Goal: Task Accomplishment & Management: Manage account settings

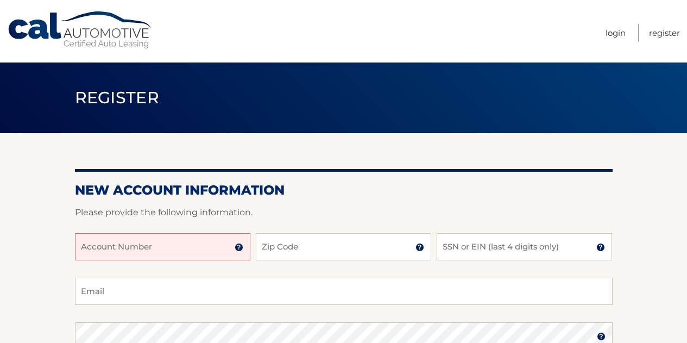
click at [141, 244] on input "Account Number" at bounding box center [163, 246] width 176 height 27
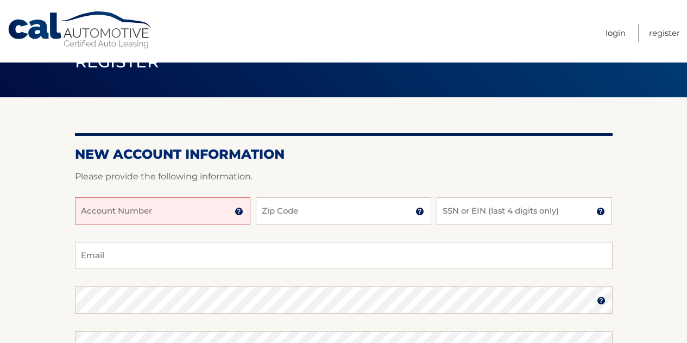
scroll to position [39, 0]
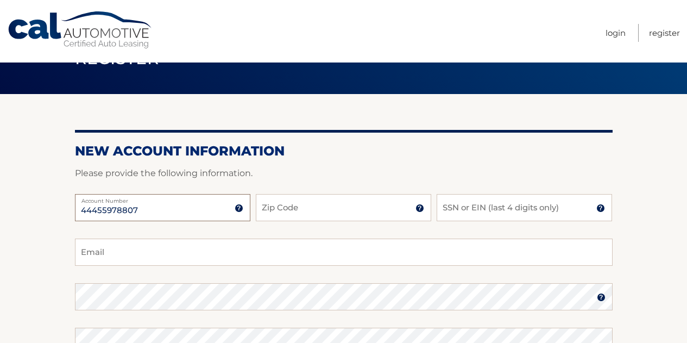
type input "44455978807"
click at [350, 215] on input "Zip Code" at bounding box center [344, 207] width 176 height 27
type input "10314"
type input "12yanky@gmail.com"
click at [495, 205] on input "SSN or EIN (last 4 digits only)" at bounding box center [525, 207] width 176 height 27
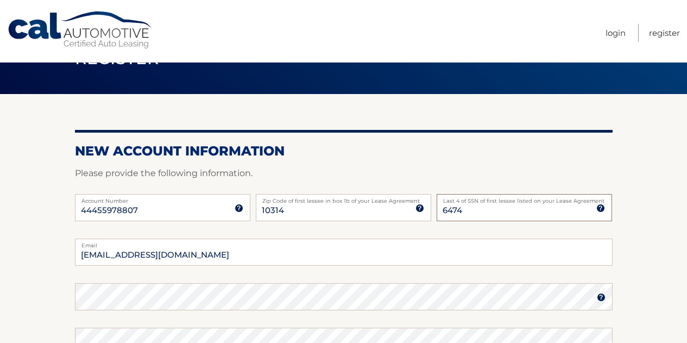
type input "6474"
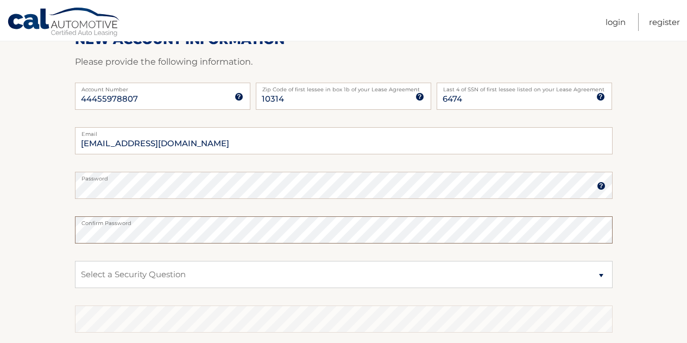
scroll to position [169, 0]
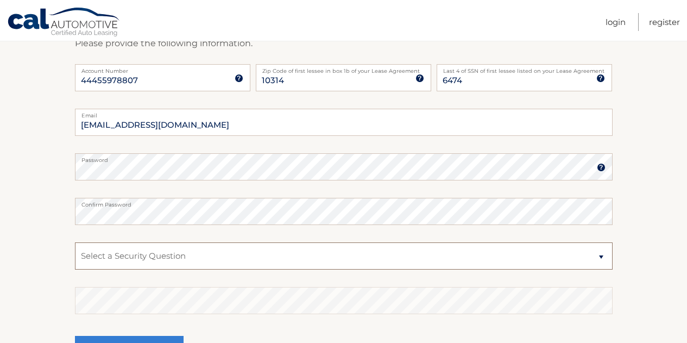
click at [266, 254] on select "Select a Security Question What was the name of your elementary school? What is…" at bounding box center [344, 255] width 538 height 27
select select "1"
click at [75, 242] on select "Select a Security Question What was the name of your elementary school? What is…" at bounding box center [344, 255] width 538 height 27
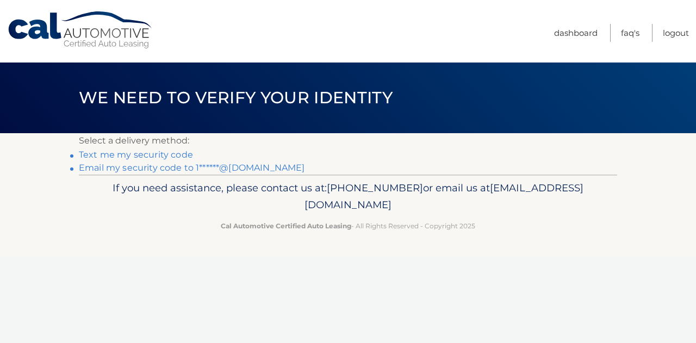
click at [130, 167] on link "Email my security code to 1******@gmail.com" at bounding box center [192, 167] width 226 height 10
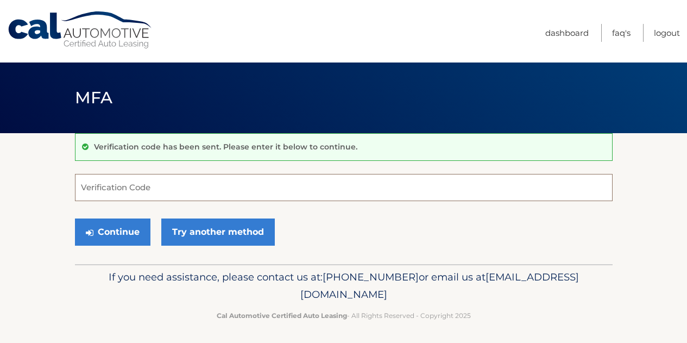
click at [275, 189] on input "Verification Code" at bounding box center [344, 187] width 538 height 27
paste input "380907"
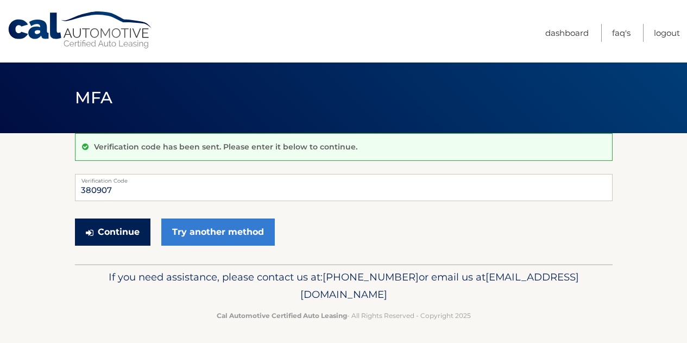
click at [111, 231] on button "Continue" at bounding box center [113, 231] width 76 height 27
type input "380907"
click at [109, 228] on button "Continue" at bounding box center [113, 231] width 76 height 27
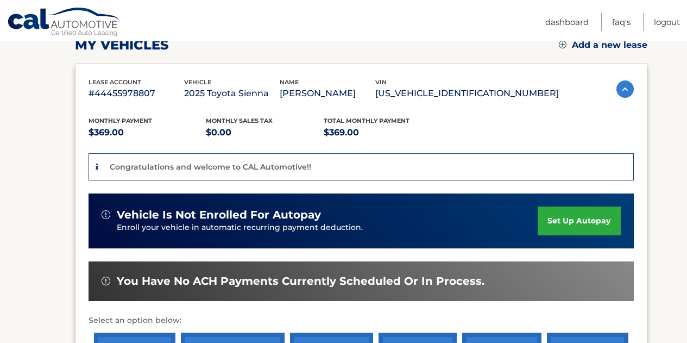
scroll to position [166, 0]
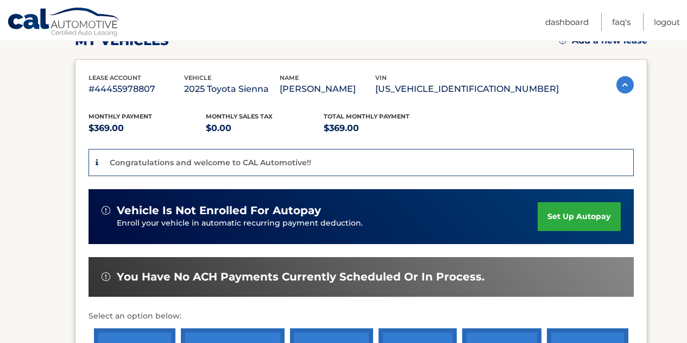
click at [591, 212] on link "set up autopay" at bounding box center [579, 216] width 83 height 29
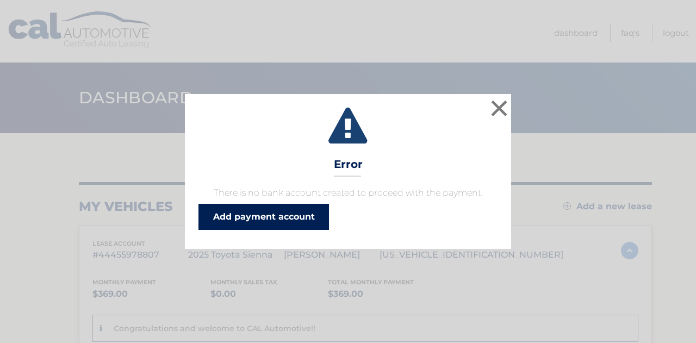
click at [313, 214] on link "Add payment account" at bounding box center [263, 217] width 130 height 26
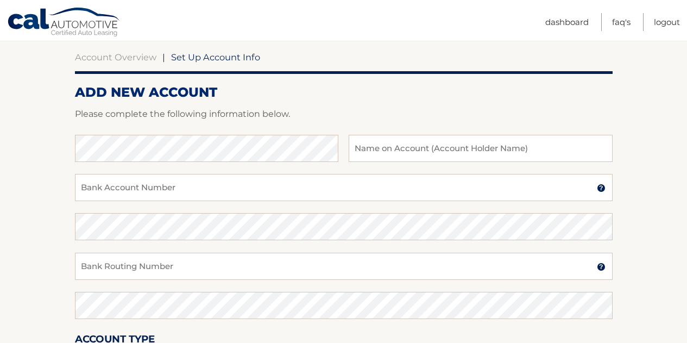
scroll to position [103, 0]
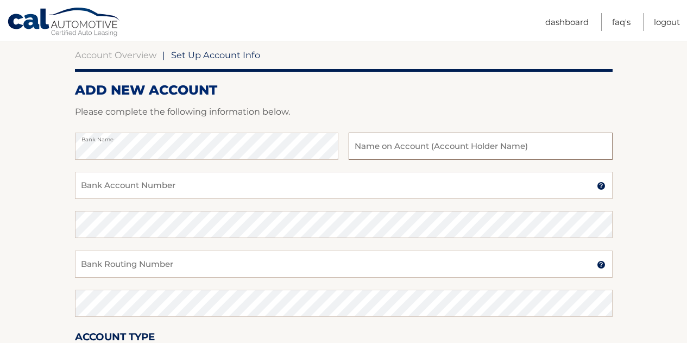
click at [375, 146] on input "text" at bounding box center [481, 146] width 264 height 27
type input "Yaakov Jachimowitz"
click at [273, 180] on input "Bank Account Number" at bounding box center [344, 185] width 538 height 27
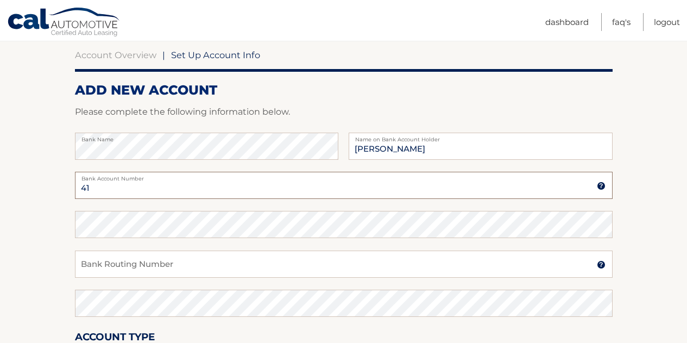
type input "4"
type input "47409223"
click at [191, 267] on input "Bank Routing Number" at bounding box center [344, 264] width 538 height 27
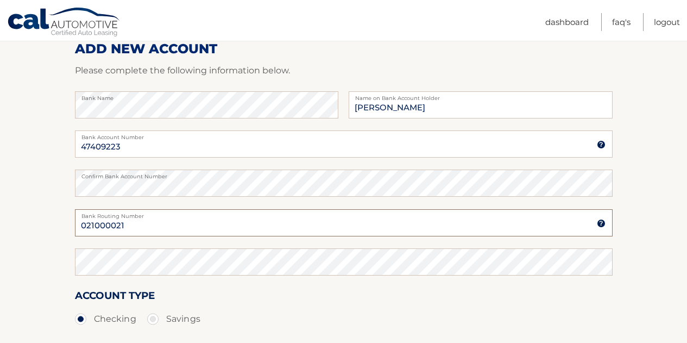
scroll to position [176, 0]
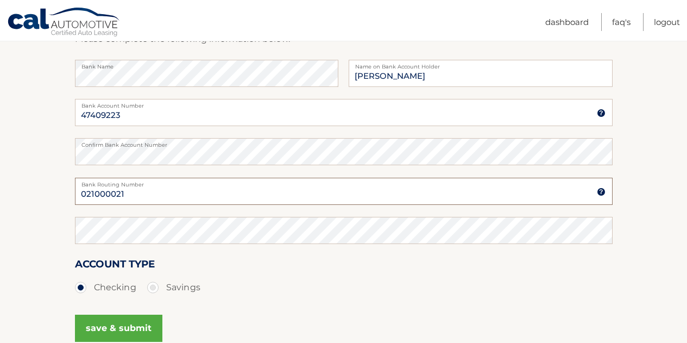
type input "021000021"
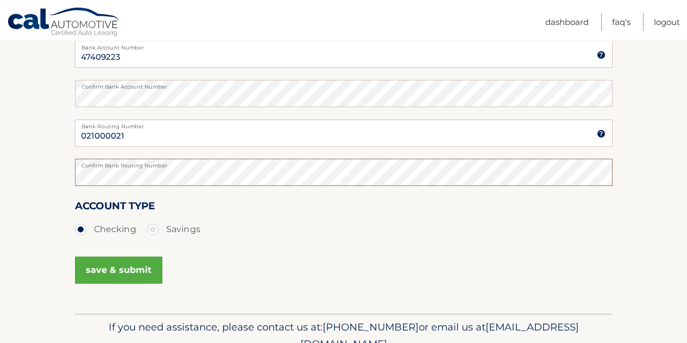
scroll to position [235, 0]
click at [148, 271] on button "save & submit" at bounding box center [118, 269] width 87 height 27
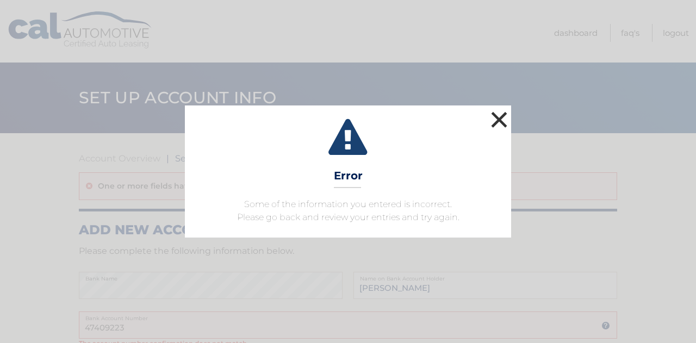
click at [490, 123] on button "×" at bounding box center [499, 120] width 22 height 22
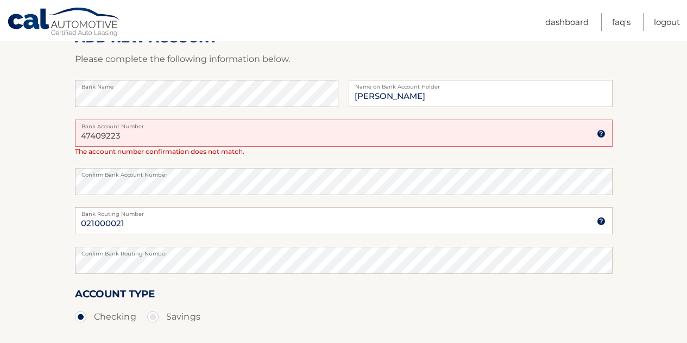
scroll to position [196, 0]
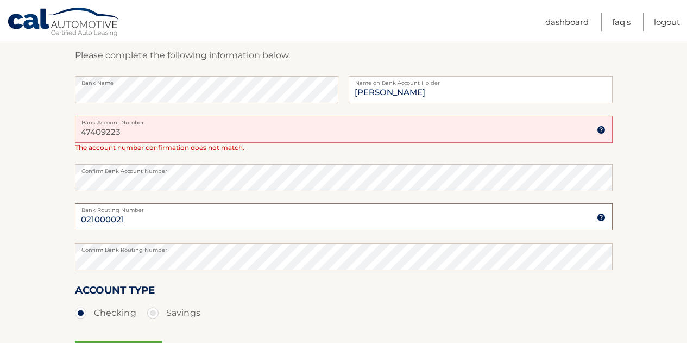
click at [102, 222] on input "021000021" at bounding box center [344, 216] width 538 height 27
type input "02100021"
click at [116, 133] on input "47409223" at bounding box center [344, 129] width 538 height 27
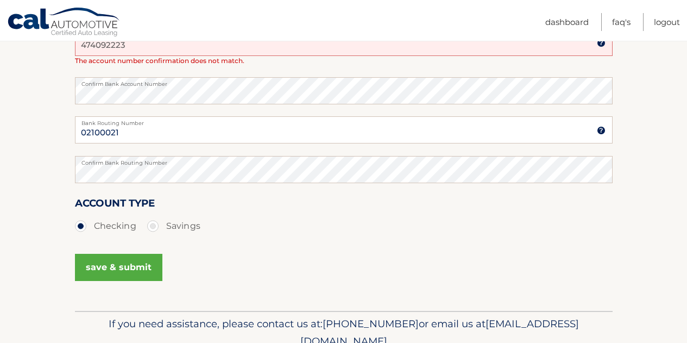
scroll to position [332, 0]
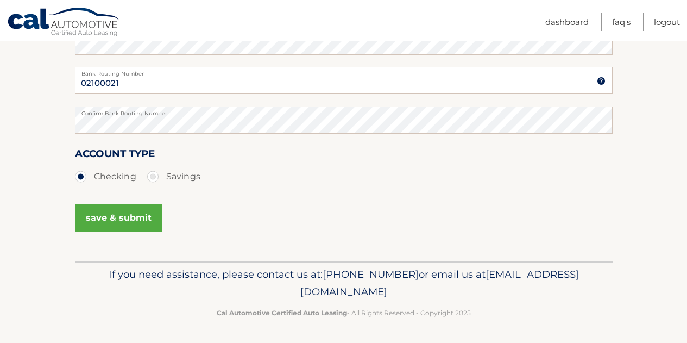
type input "474092223"
click at [141, 221] on button "save & submit" at bounding box center [118, 217] width 87 height 27
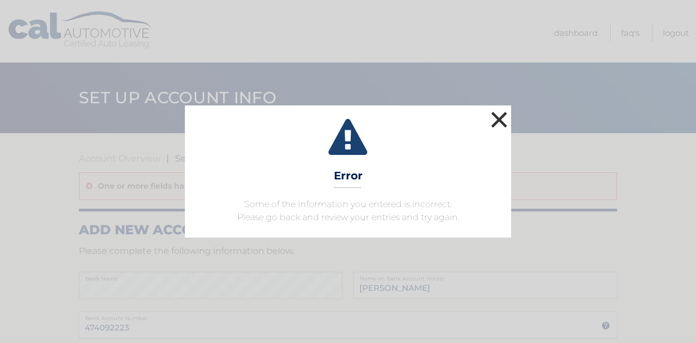
click at [502, 116] on button "×" at bounding box center [499, 120] width 22 height 22
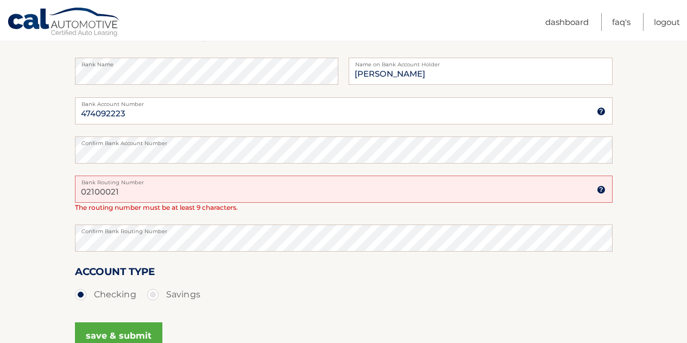
scroll to position [215, 0]
click at [105, 183] on label "Bank Routing Number" at bounding box center [344, 179] width 538 height 9
click at [105, 183] on input "02100021" at bounding box center [344, 188] width 538 height 27
click at [107, 191] on input "02100021" at bounding box center [344, 188] width 538 height 27
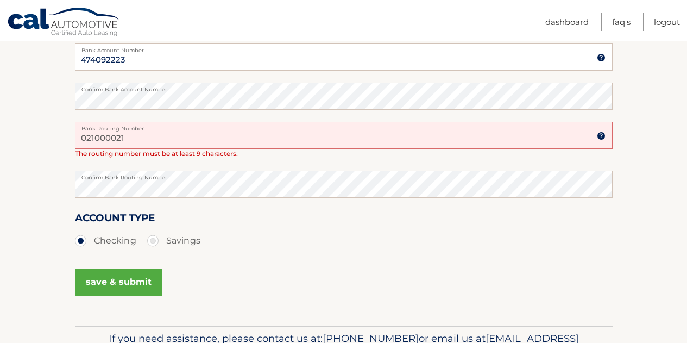
scroll to position [268, 0]
type input "021000021"
click at [98, 278] on button "save & submit" at bounding box center [118, 281] width 87 height 27
click at [142, 127] on label "Bank Routing Number" at bounding box center [344, 125] width 538 height 9
click at [142, 127] on input "021000021" at bounding box center [344, 134] width 538 height 27
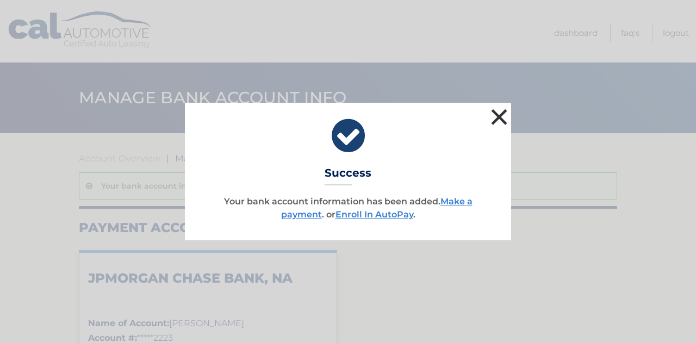
click at [500, 122] on button "×" at bounding box center [499, 117] width 22 height 22
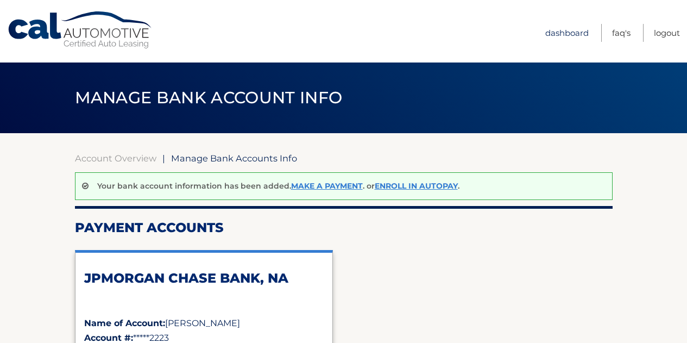
click at [565, 40] on link "Dashboard" at bounding box center [567, 33] width 43 height 18
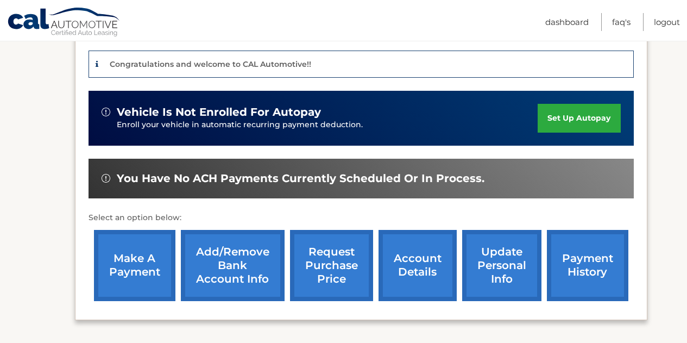
scroll to position [272, 0]
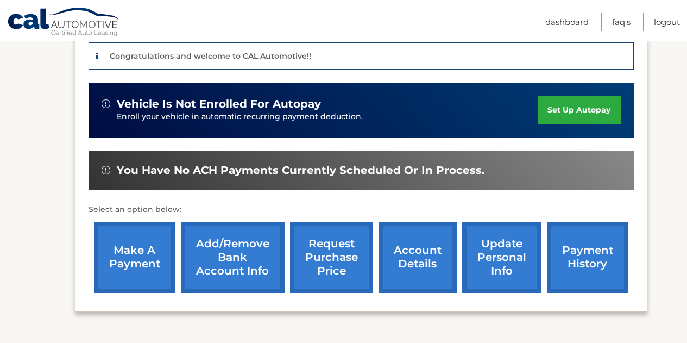
click at [593, 102] on link "set up autopay" at bounding box center [579, 110] width 83 height 29
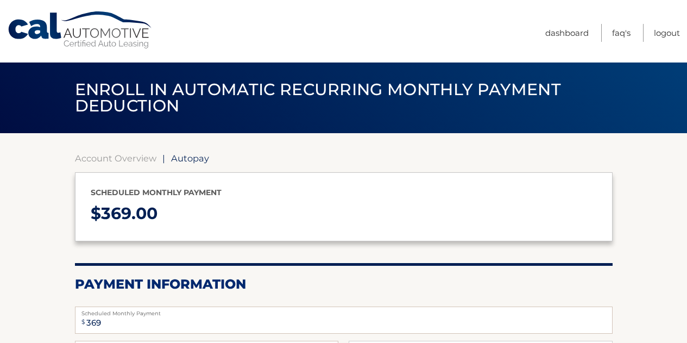
select select "MzQwYTBhZDEtZWRiYS00ZjZkLWFhZGEtNzJmMWNmMDJkMmE1"
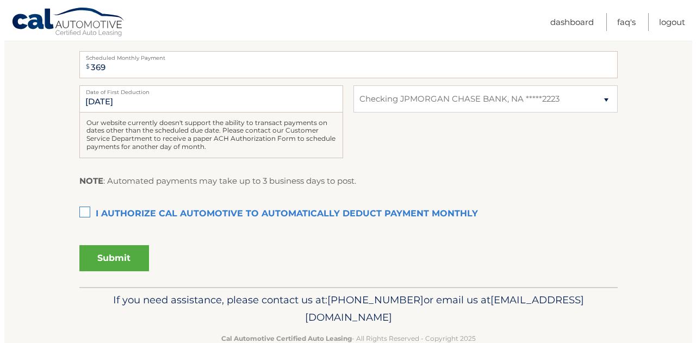
scroll to position [281, 0]
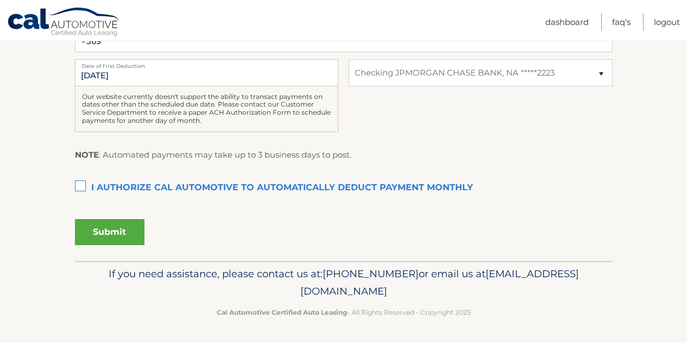
click at [83, 184] on label "I authorize cal automotive to automatically deduct payment monthly This checkbo…" at bounding box center [344, 188] width 538 height 22
click at [0, 0] on input "I authorize cal automotive to automatically deduct payment monthly This checkbo…" at bounding box center [0, 0] width 0 height 0
click at [116, 231] on button "Submit" at bounding box center [110, 232] width 70 height 26
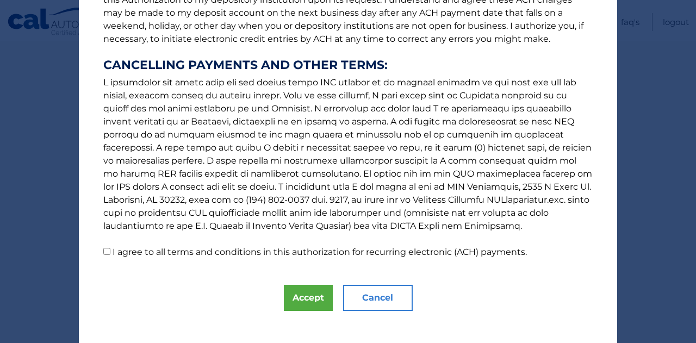
scroll to position [183, 0]
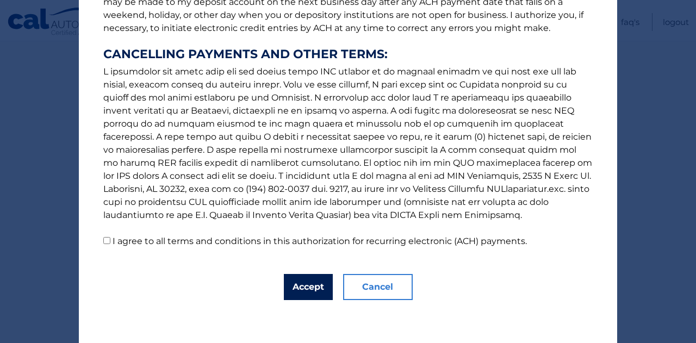
click at [309, 281] on button "Accept" at bounding box center [308, 287] width 49 height 26
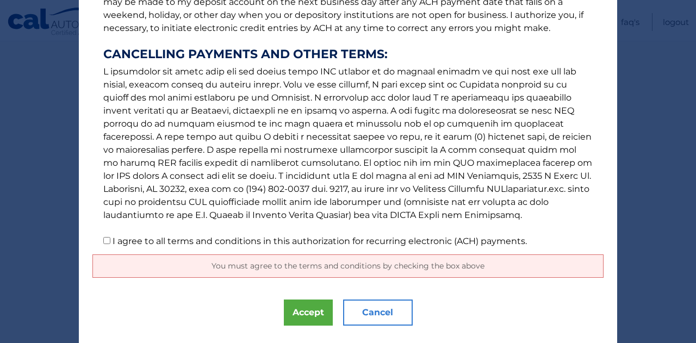
click at [112, 239] on label "I agree to all terms and conditions in this authorization for recurring electro…" at bounding box center [319, 241] width 414 height 10
click at [108, 239] on input "I agree to all terms and conditions in this authorization for recurring electro…" at bounding box center [106, 240] width 7 height 7
checkbox input "true"
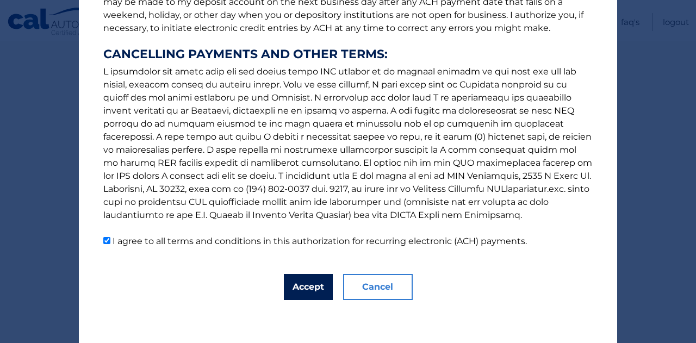
click at [298, 287] on button "Accept" at bounding box center [308, 287] width 49 height 26
